Goal: Task Accomplishment & Management: Complete application form

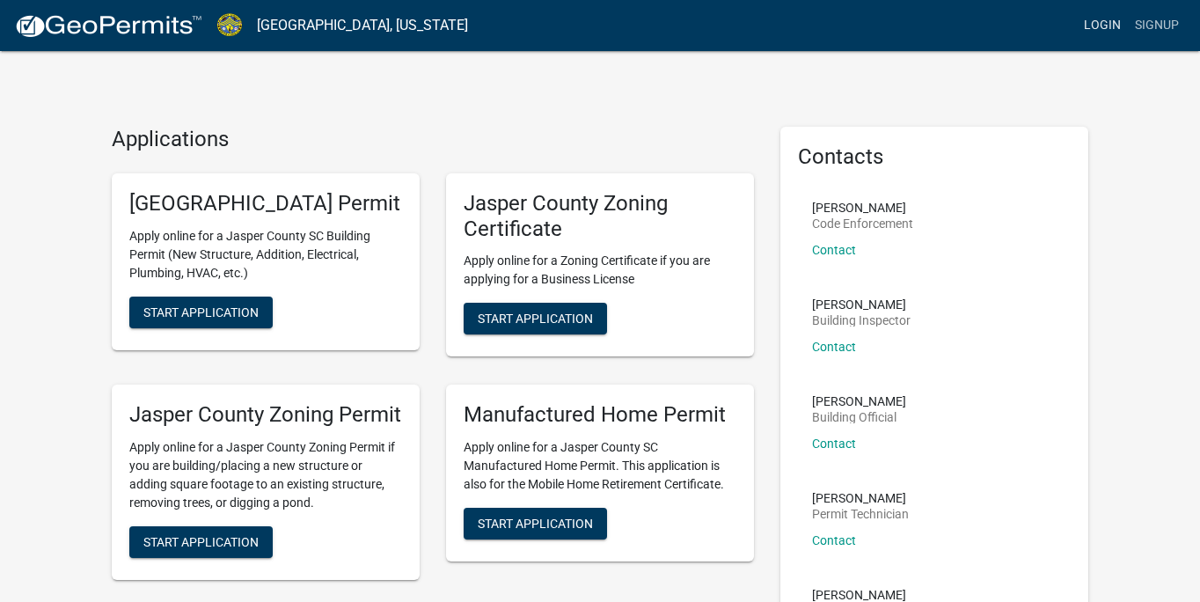
click at [1093, 25] on link "Login" at bounding box center [1102, 25] width 51 height 33
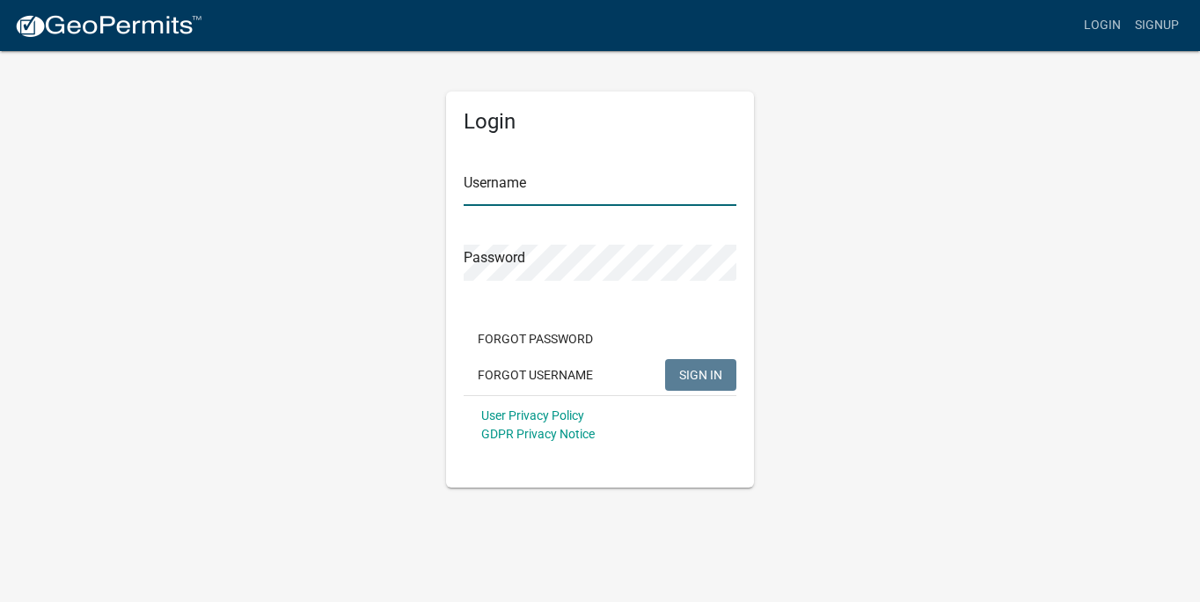
click at [514, 187] on input "Username" at bounding box center [600, 188] width 273 height 36
paste input "[EMAIL_ADDRESS][DOMAIN_NAME]"
type input "[EMAIL_ADDRESS][DOMAIN_NAME]"
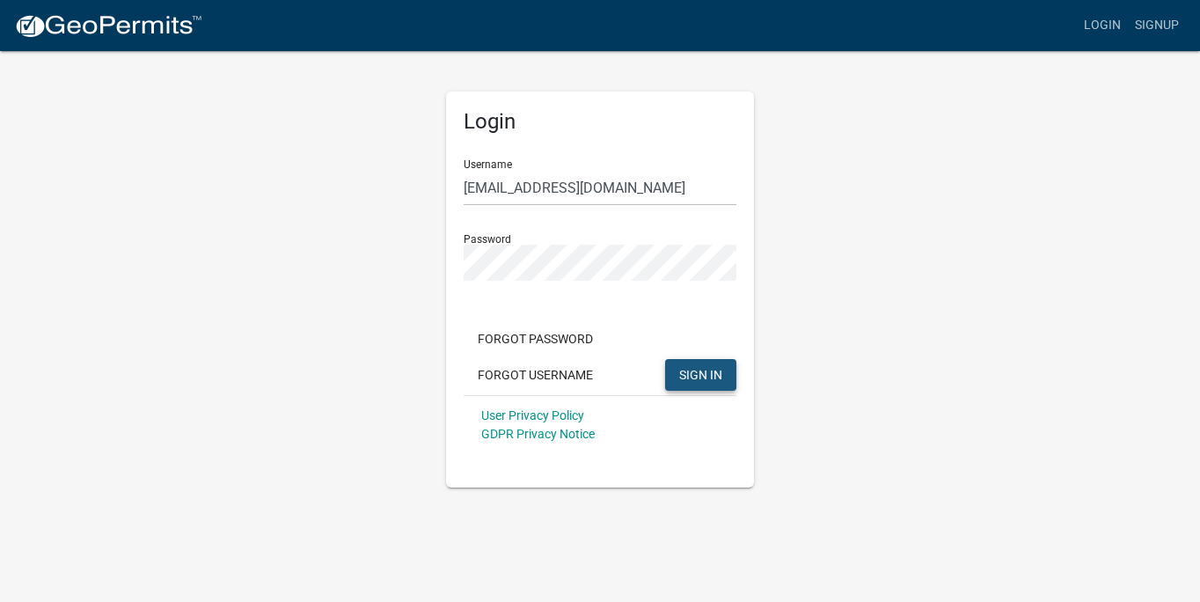
click at [706, 372] on span "SIGN IN" at bounding box center [700, 374] width 43 height 14
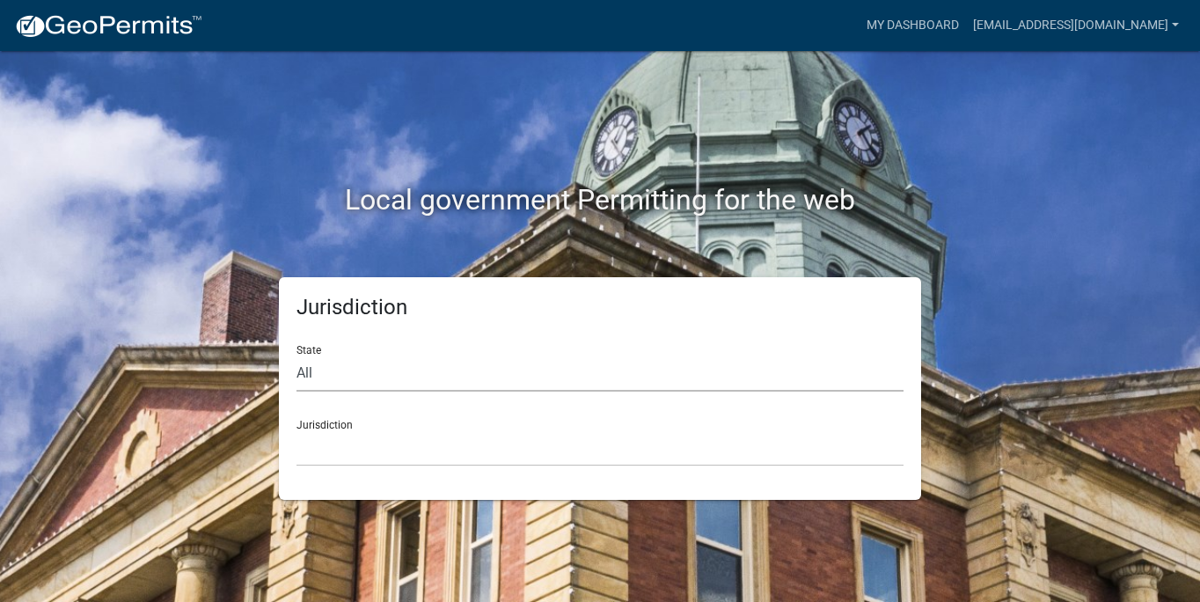
click at [321, 377] on select "All [US_STATE] [US_STATE] [US_STATE] [US_STATE] [US_STATE] [US_STATE] [US_STATE…" at bounding box center [600, 373] width 607 height 36
select select "[US_STATE]"
click at [297, 355] on select "All [US_STATE] [US_STATE] [US_STATE] [US_STATE] [US_STATE] [US_STATE] [US_STATE…" at bounding box center [600, 373] width 607 height 36
click at [338, 444] on select "[GEOGRAPHIC_DATA], [US_STATE] [GEOGRAPHIC_DATA], [US_STATE]" at bounding box center [600, 448] width 607 height 36
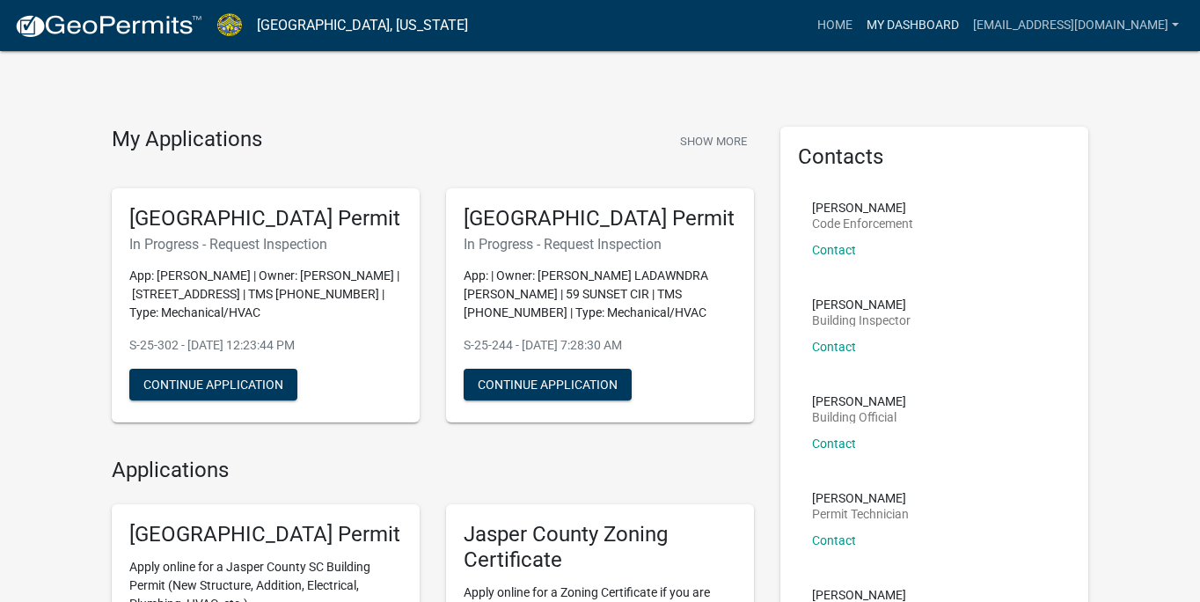
click at [928, 25] on link "My Dashboard" at bounding box center [913, 25] width 106 height 33
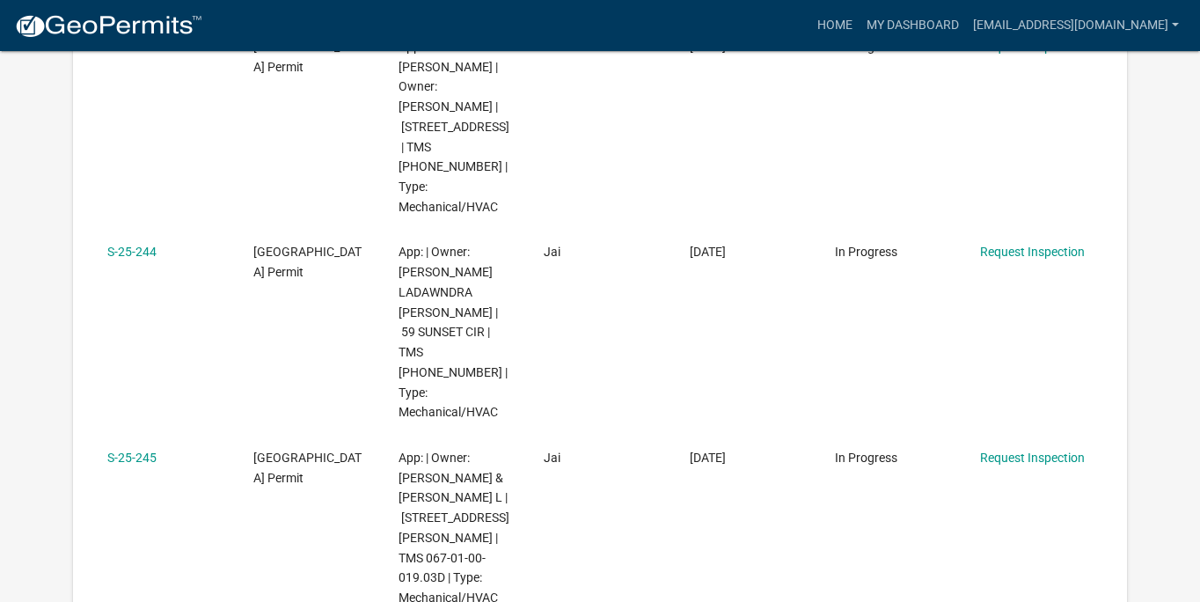
scroll to position [417, 0]
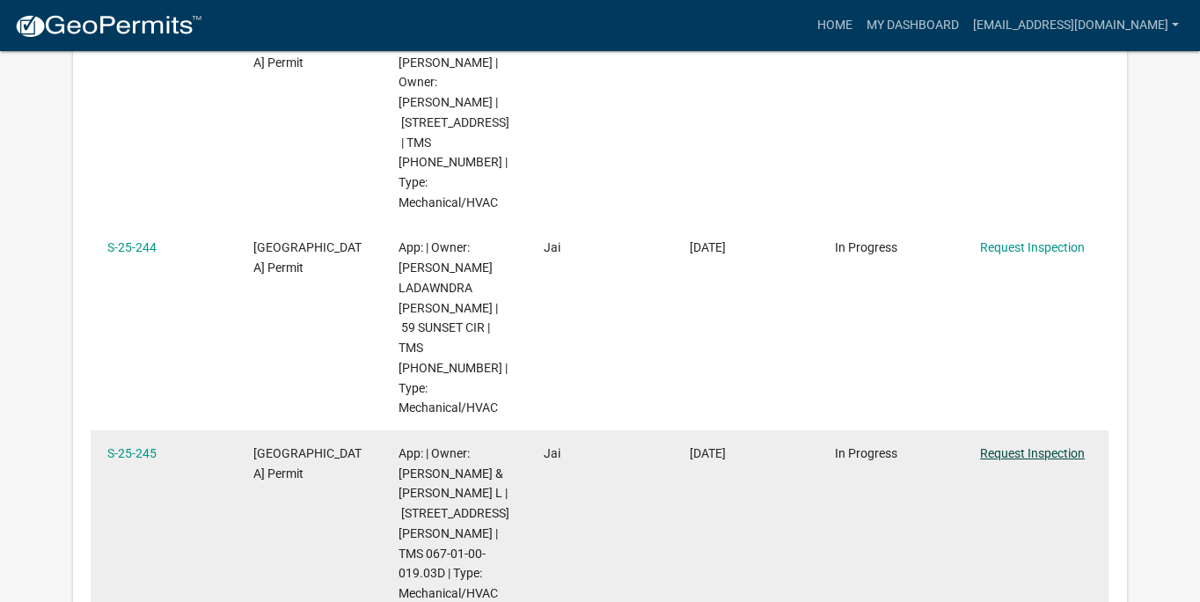
click at [1030, 446] on link "Request Inspection" at bounding box center [1032, 453] width 105 height 14
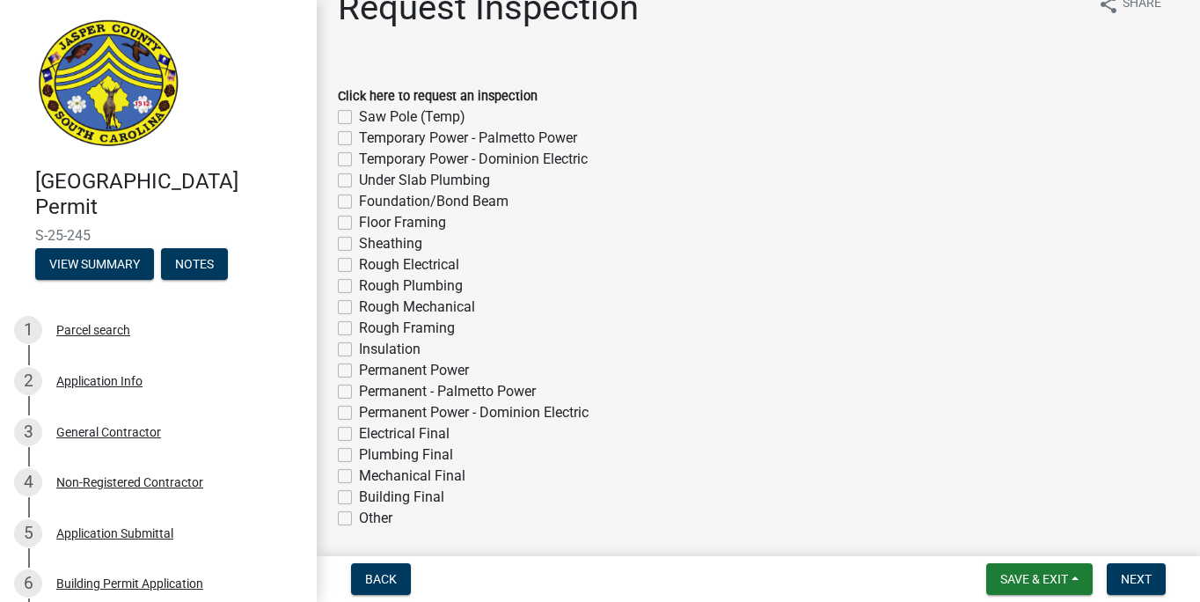
scroll to position [64, 0]
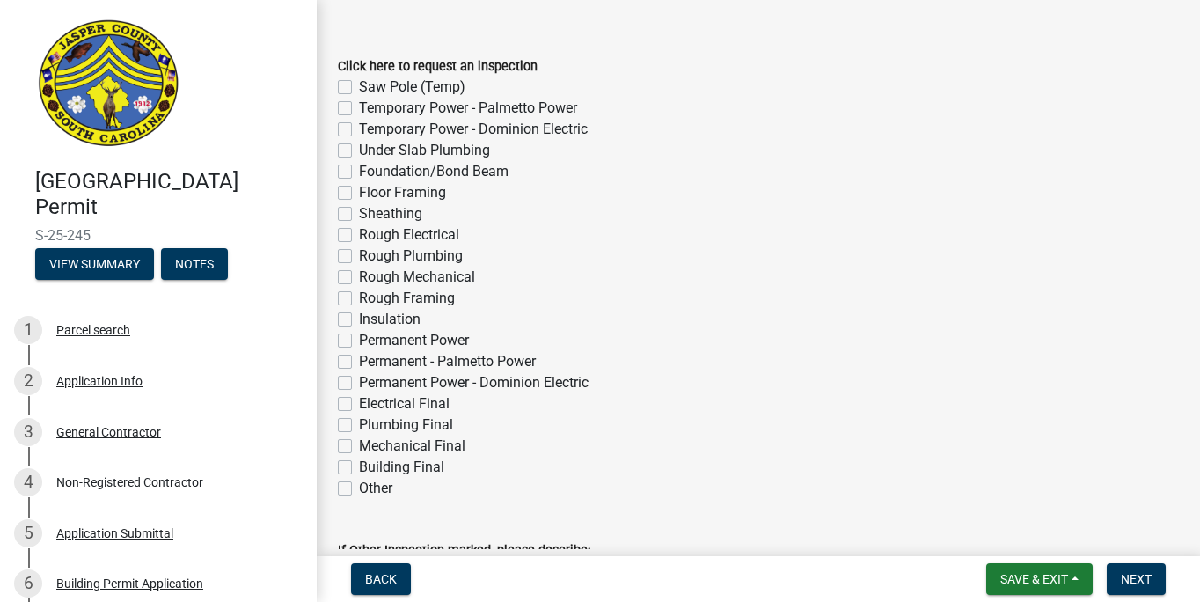
click at [359, 448] on label "Mechanical Final" at bounding box center [412, 446] width 106 height 21
click at [359, 447] on input "Mechanical Final" at bounding box center [364, 441] width 11 height 11
checkbox input "true"
checkbox input "false"
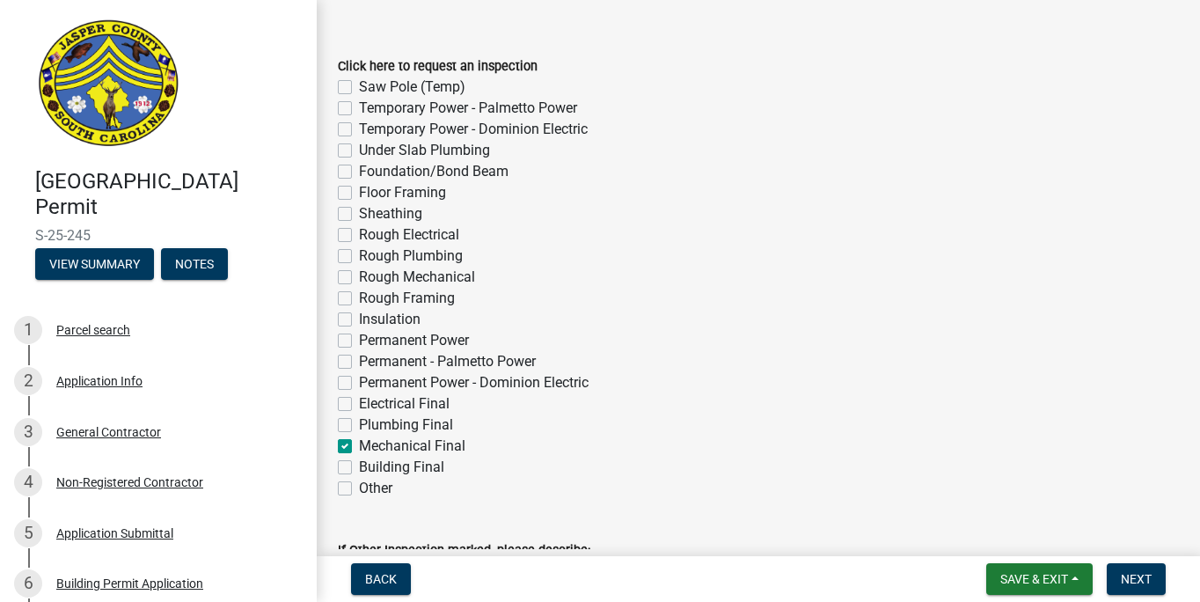
checkbox input "false"
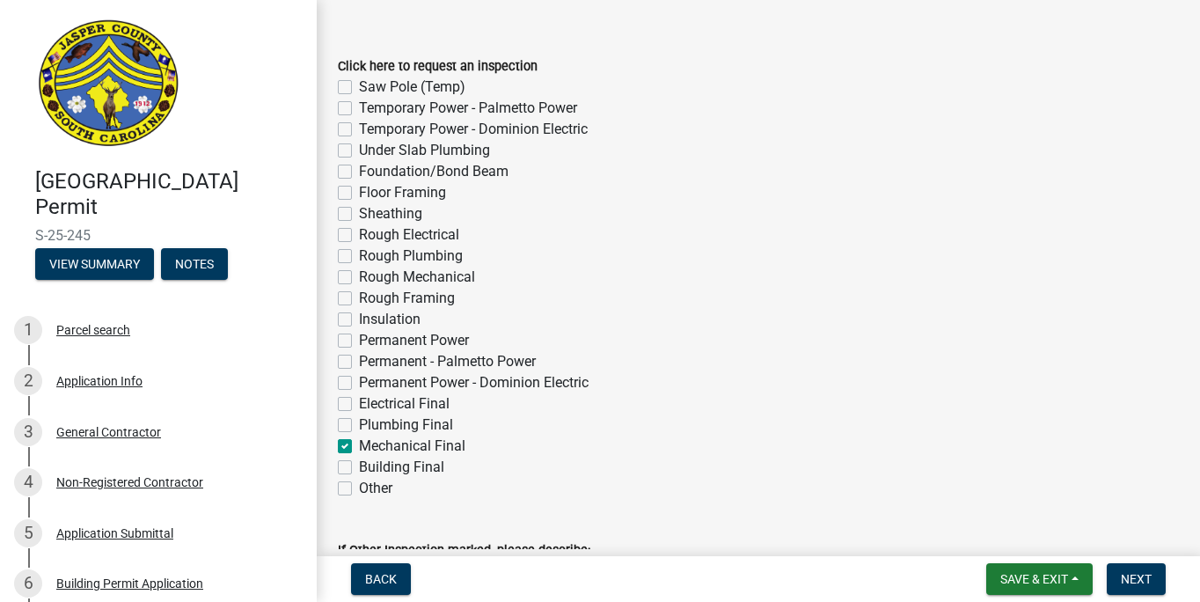
checkbox input "false"
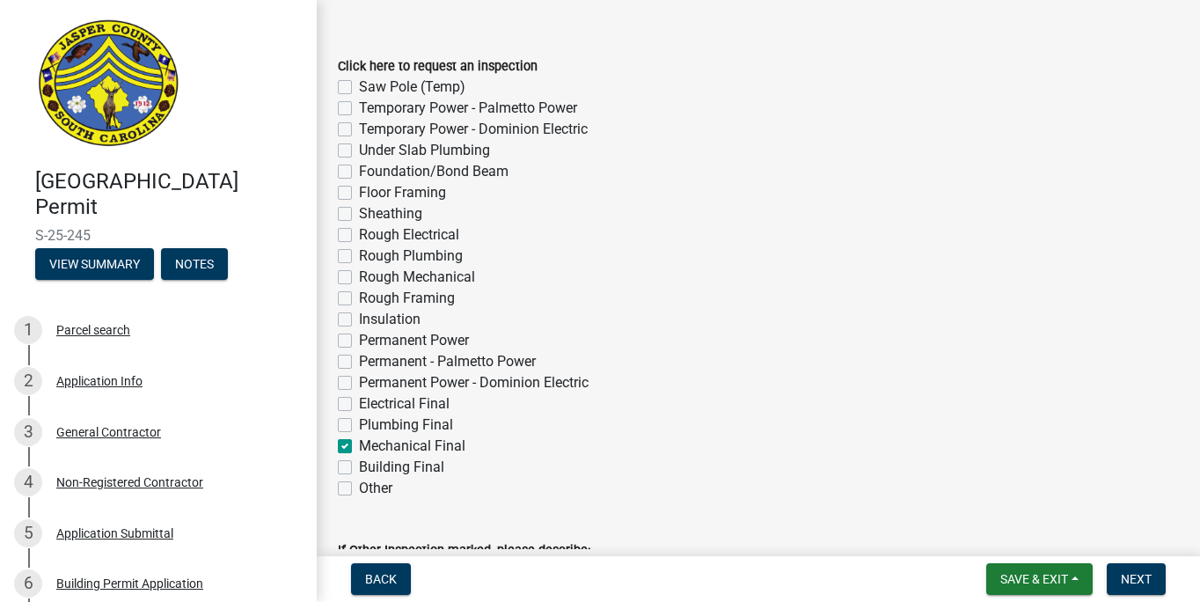
checkbox input "false"
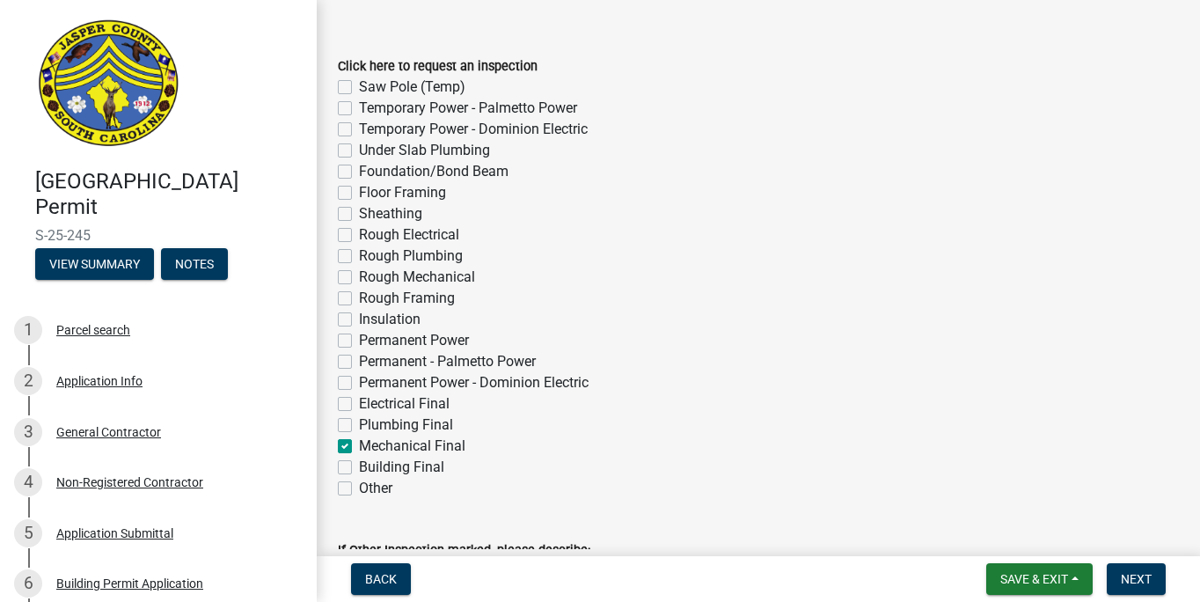
checkbox input "true"
checkbox input "false"
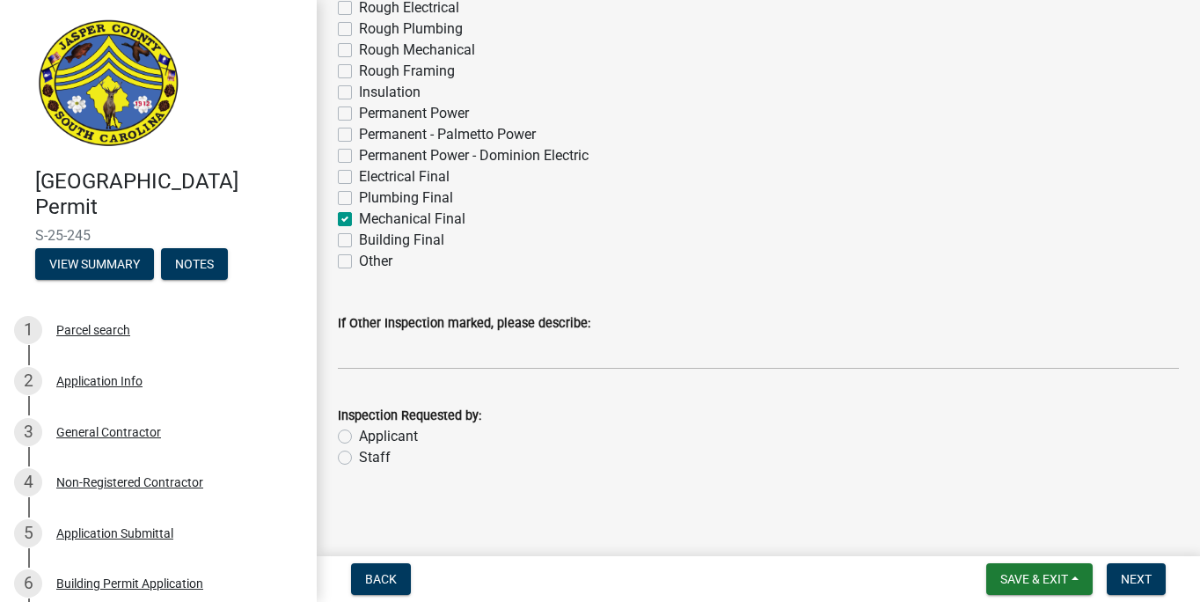
scroll to position [295, 0]
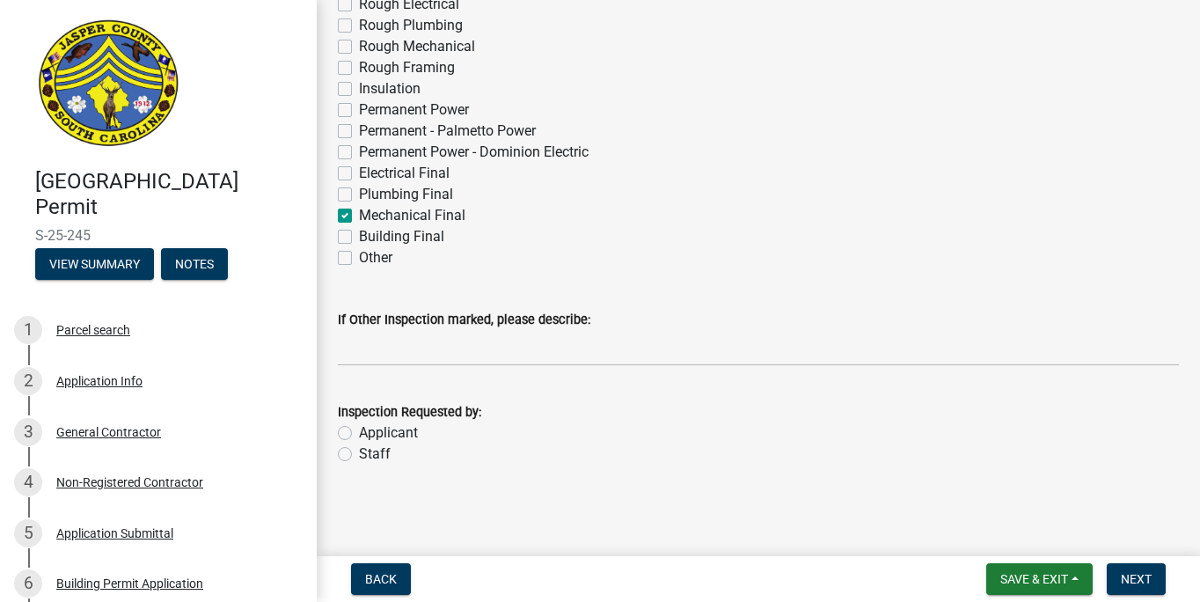
click at [359, 433] on label "Applicant" at bounding box center [388, 432] width 59 height 21
click at [359, 433] on input "Applicant" at bounding box center [364, 427] width 11 height 11
radio input "true"
click at [1142, 581] on span "Next" at bounding box center [1136, 579] width 31 height 14
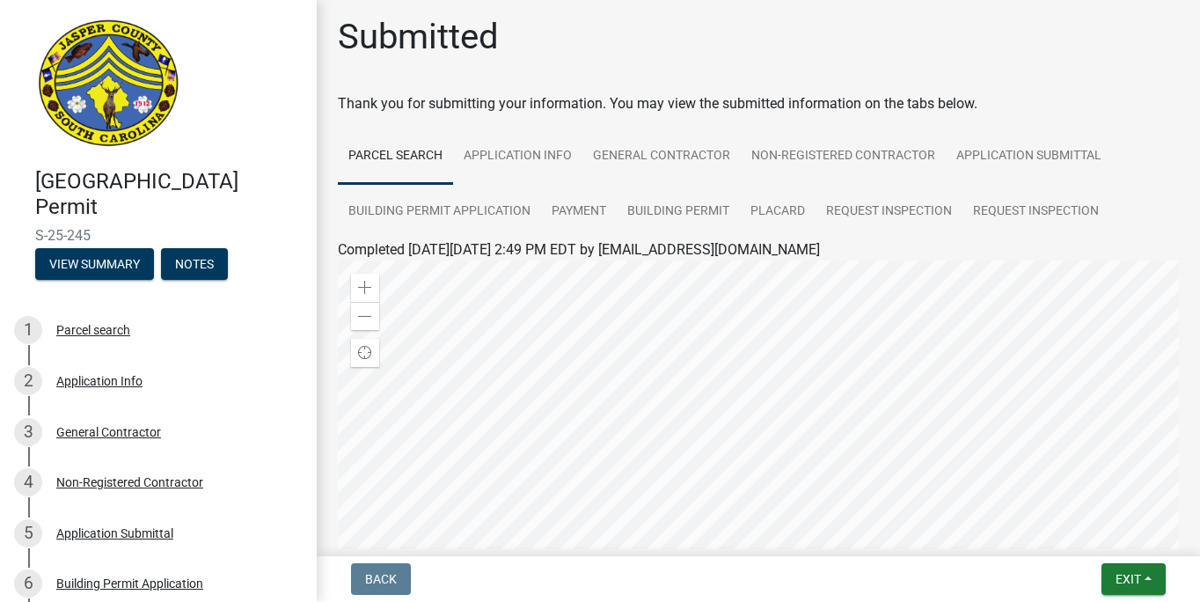
scroll to position [0, 0]
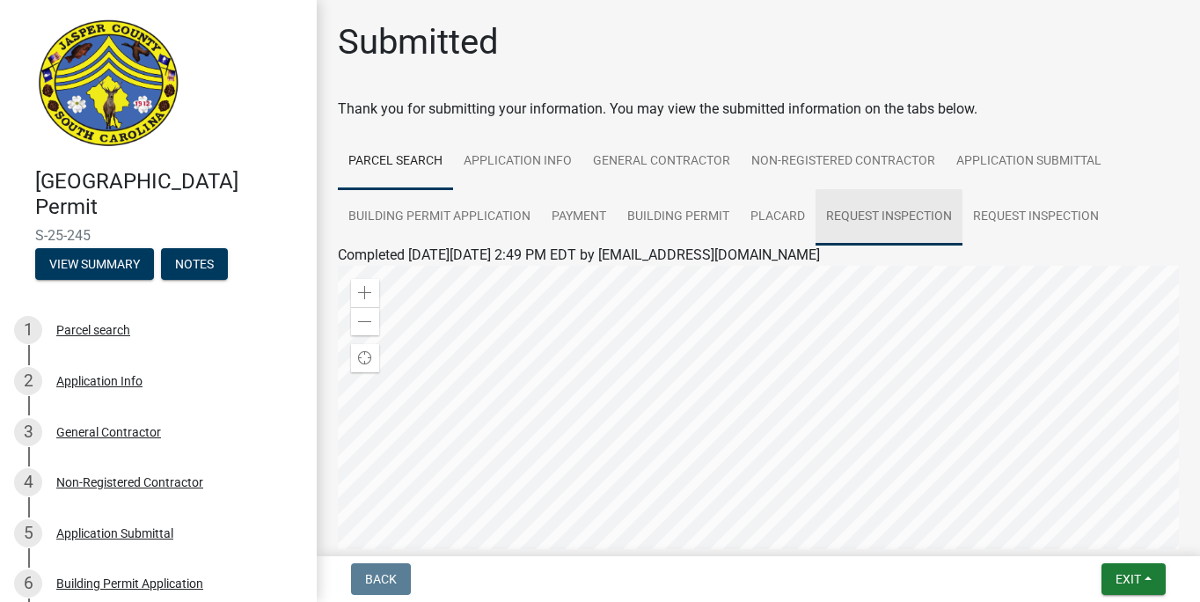
click at [859, 218] on link "Request Inspection" at bounding box center [889, 217] width 147 height 56
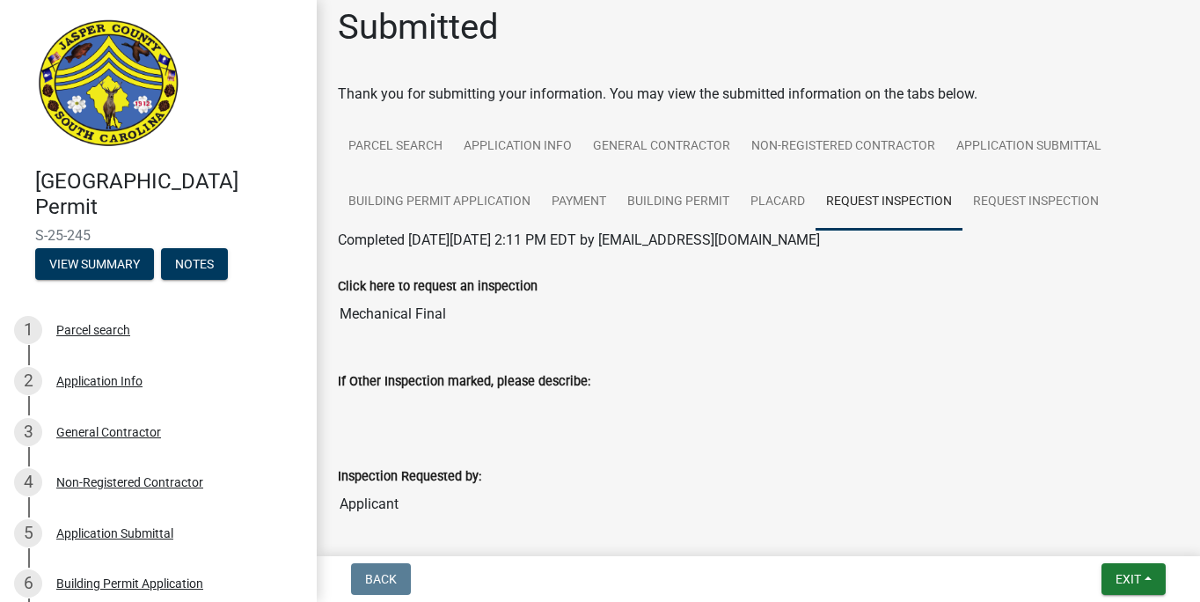
scroll to position [26, 0]
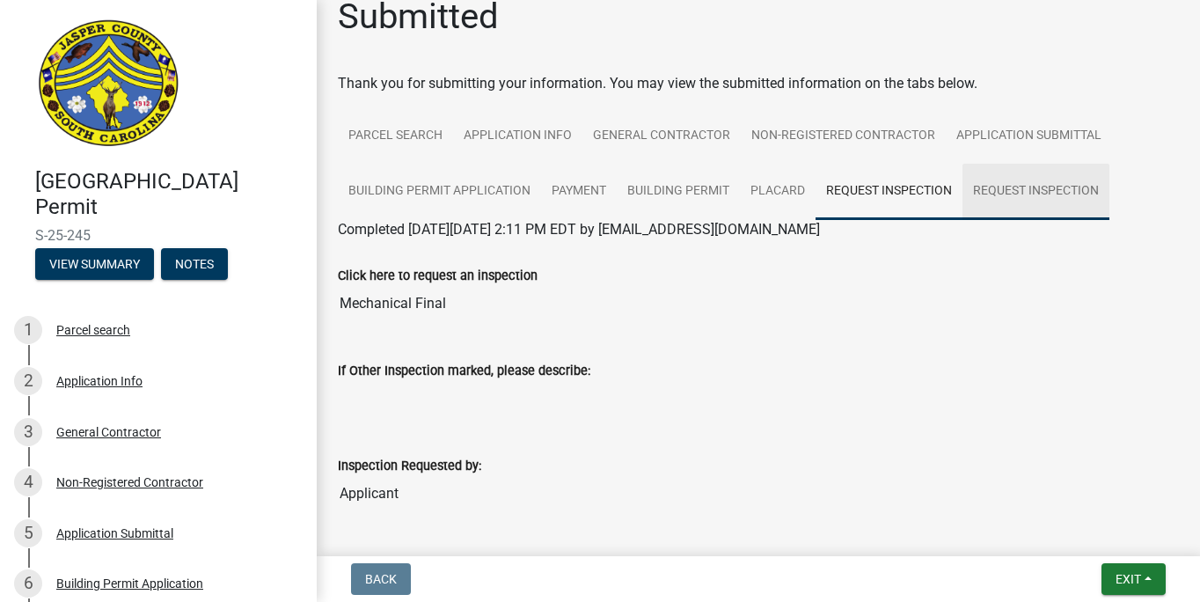
click at [1012, 191] on link "Request Inspection" at bounding box center [1036, 192] width 147 height 56
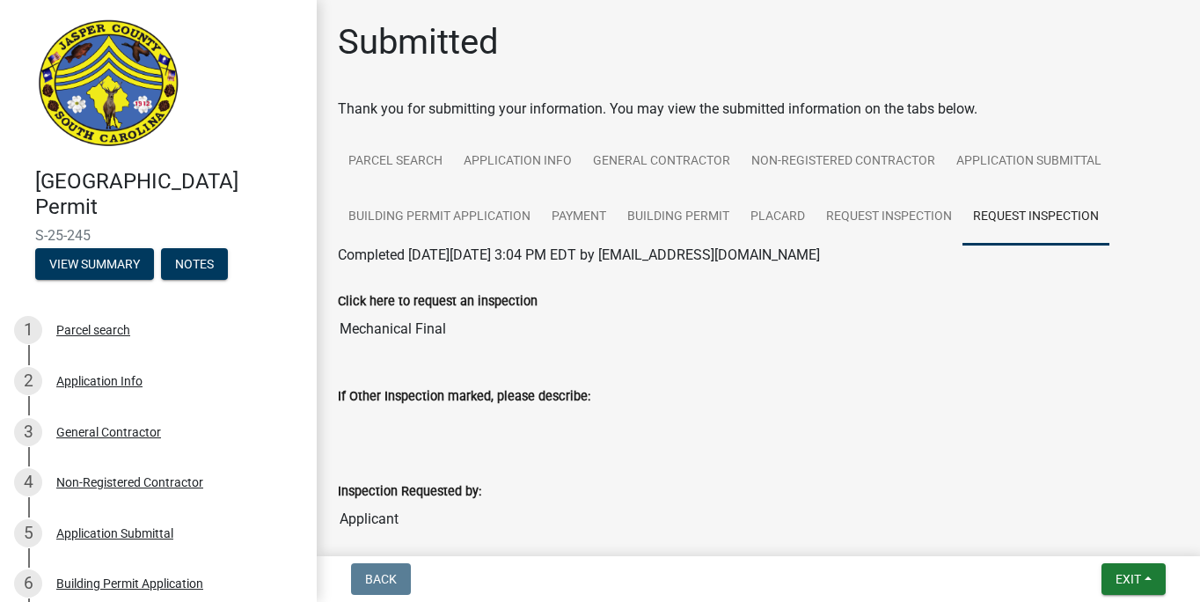
scroll to position [4, 0]
